Goal: Task Accomplishment & Management: Manage account settings

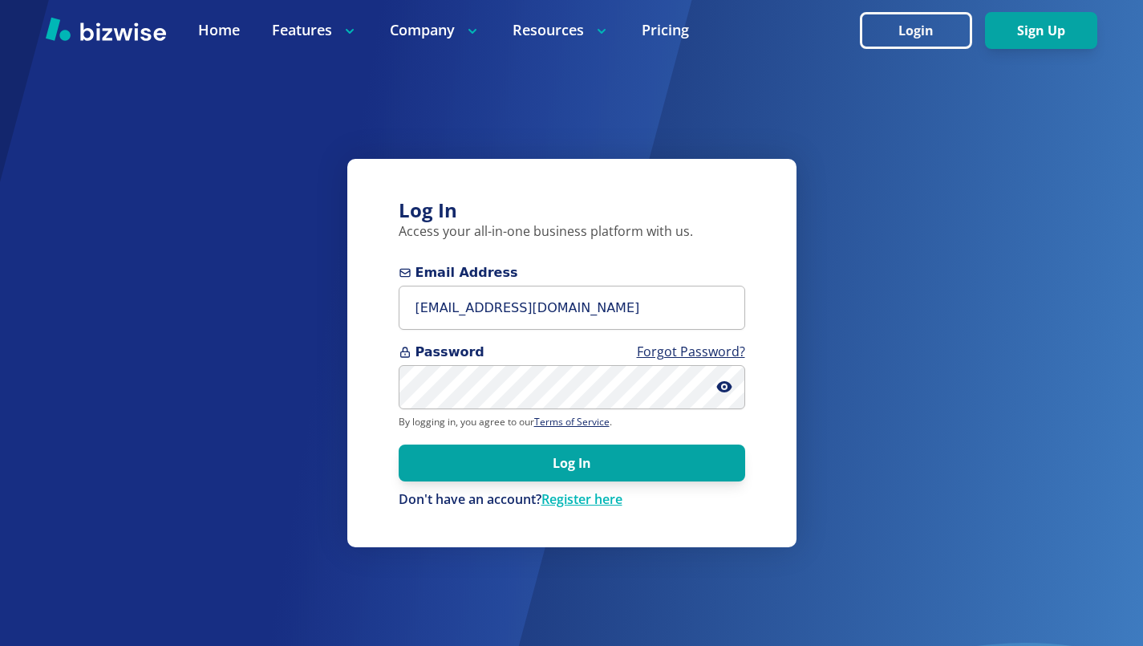
click at [399, 330] on div at bounding box center [399, 330] width 0 height 0
type input "[EMAIL_ADDRESS][DOMAIN_NAME]"
click at [549, 457] on button "Log In" at bounding box center [572, 463] width 347 height 37
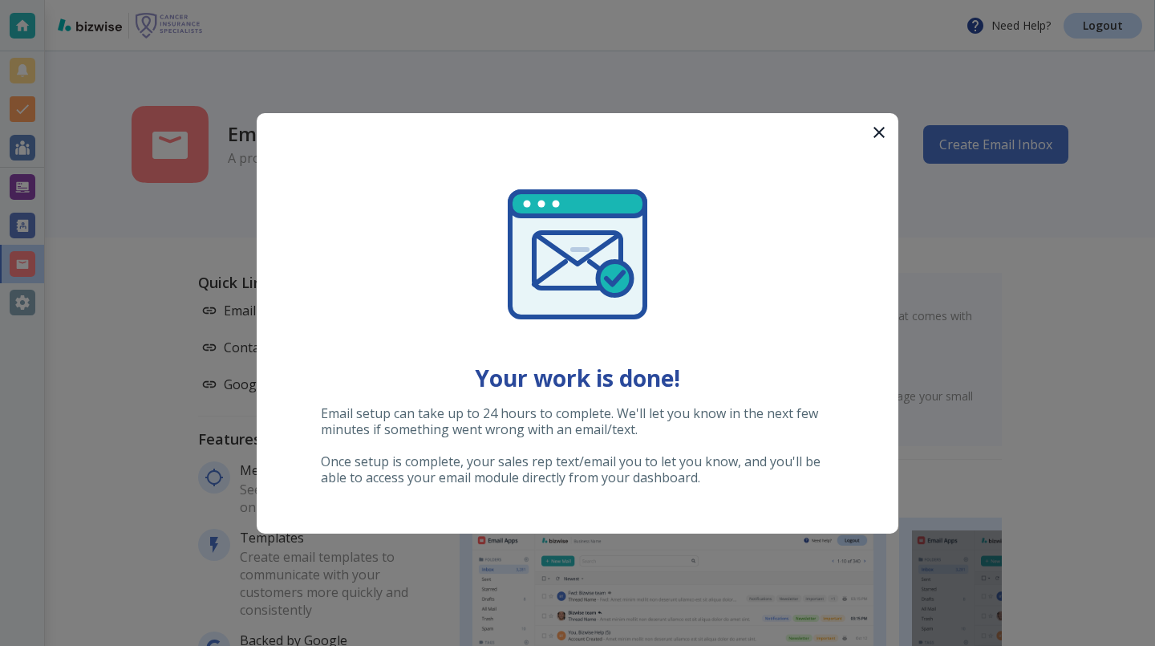
click at [884, 130] on icon "button" at bounding box center [879, 132] width 19 height 19
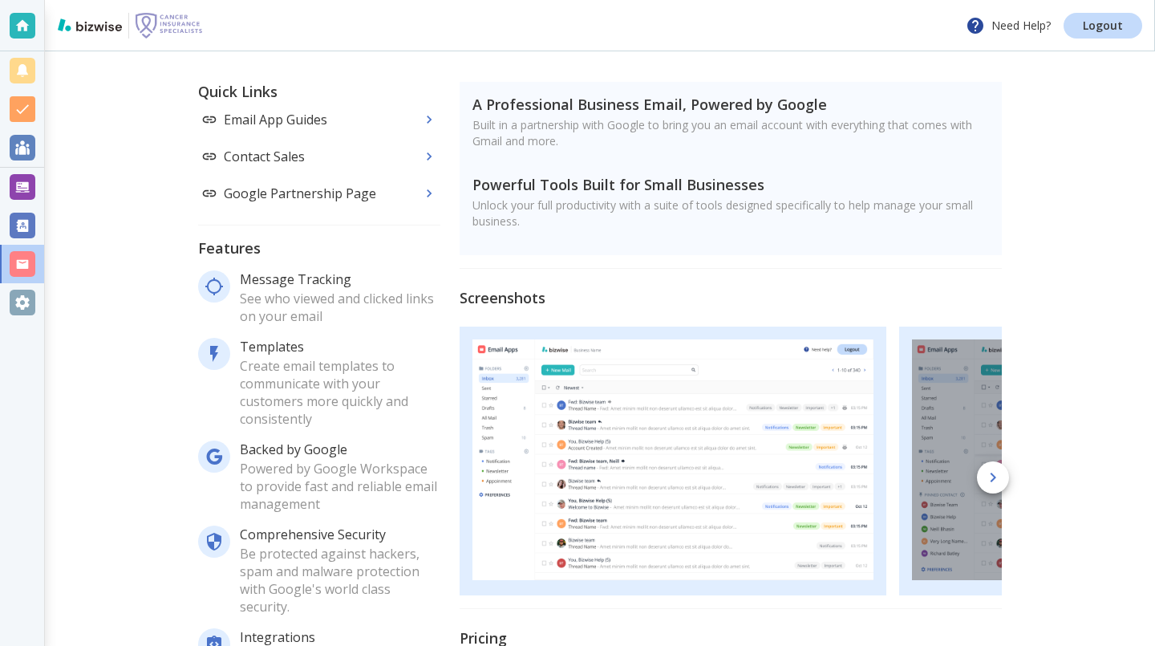
scroll to position [162, 0]
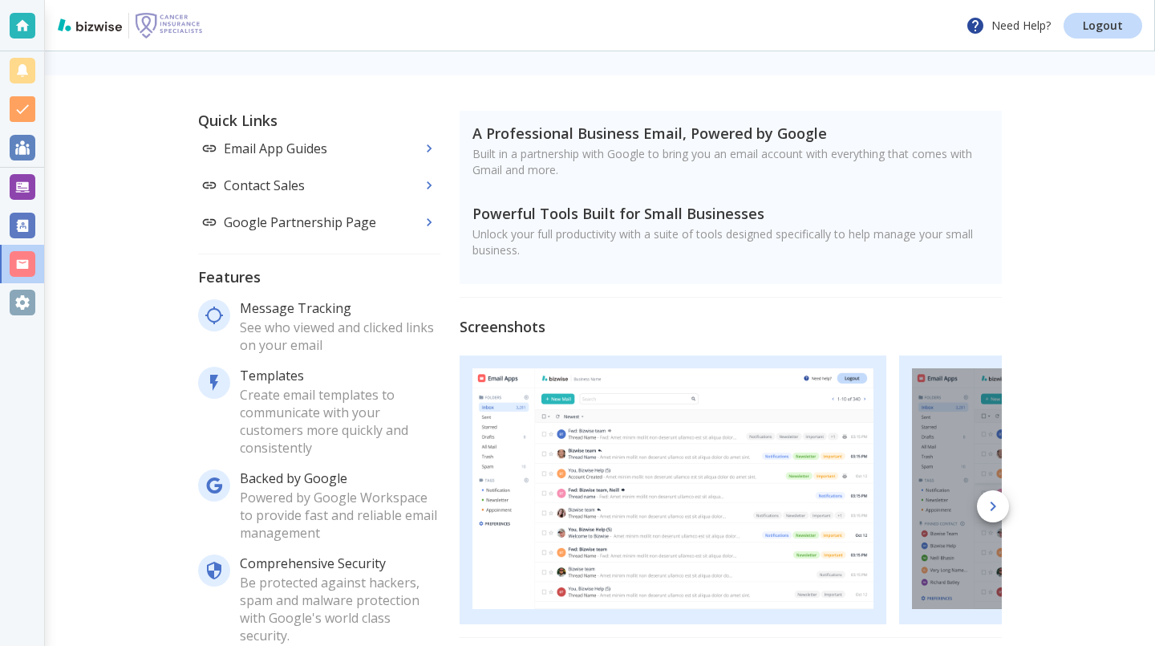
click at [138, 352] on div "Quick Links Email App Guides Contact Sales Google Partnership Page Features Mes…" at bounding box center [600, 475] width 1111 height 800
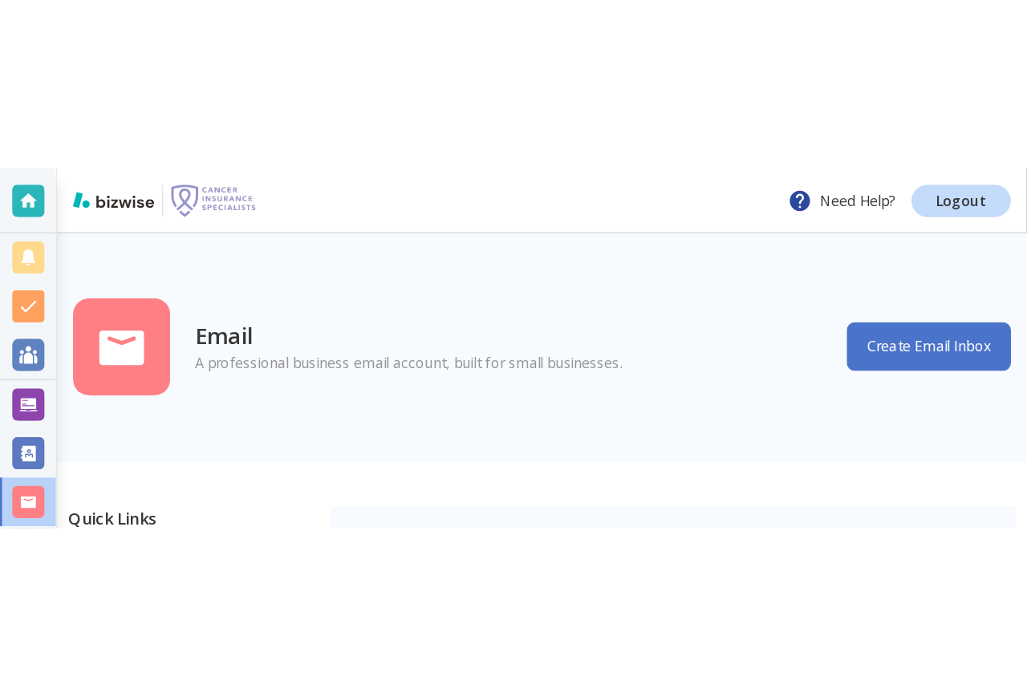
scroll to position [2, 0]
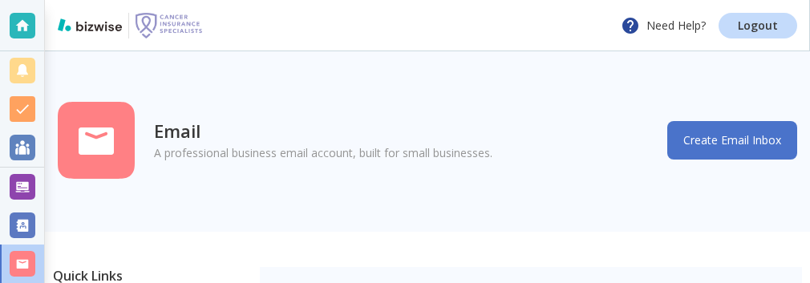
click at [810, 99] on div "Email A professional business email account, built for small businesses. Create…" at bounding box center [428, 140] width 766 height 183
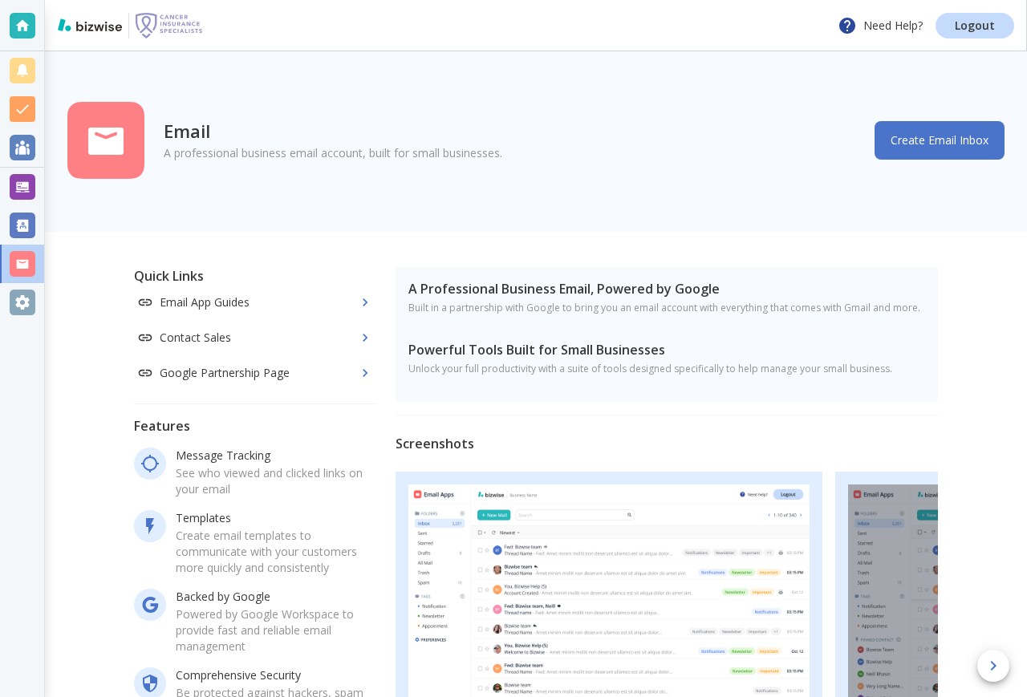
click at [591, 269] on div "A Professional Business Email, Powered by Google Built in a partnership with Go…" at bounding box center [667, 334] width 542 height 135
